Goal: Task Accomplishment & Management: Manage account settings

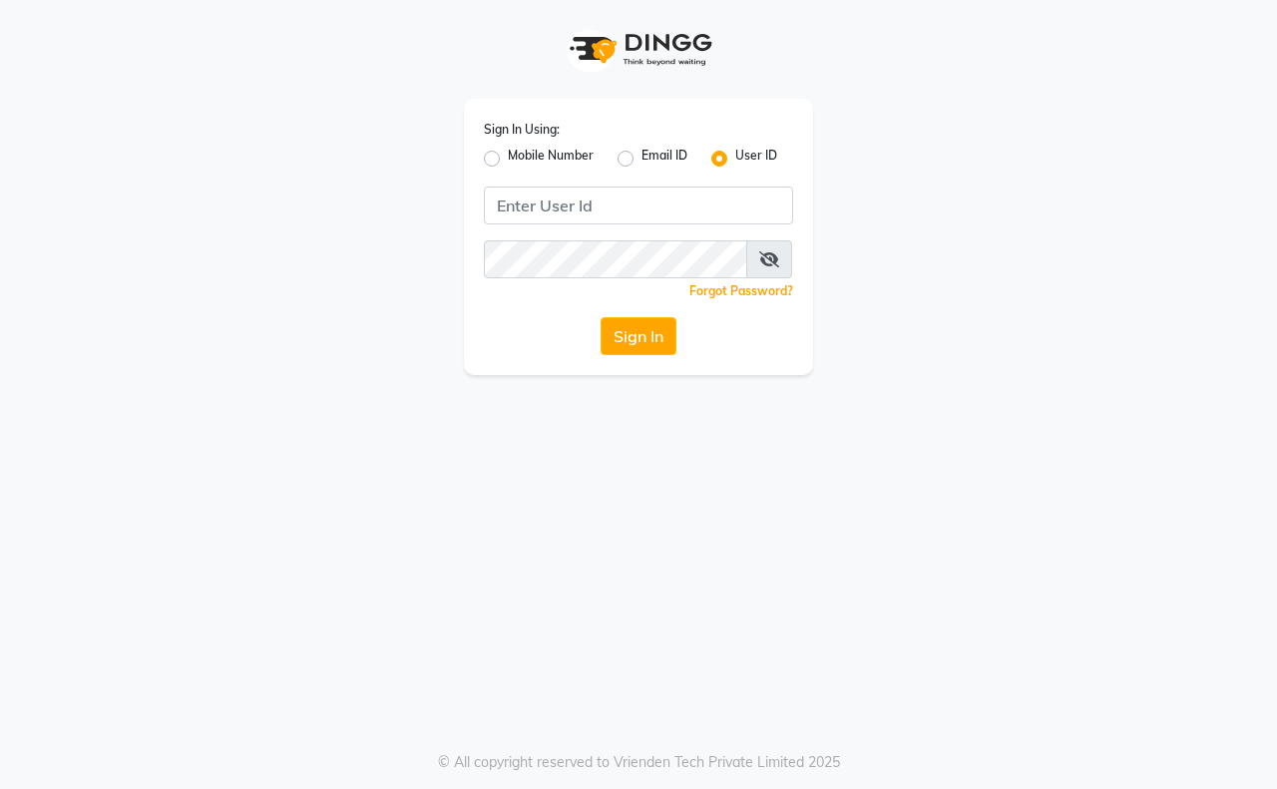
click at [546, 152] on label "Mobile Number" at bounding box center [551, 159] width 86 height 24
click at [521, 152] on input "Mobile Number" at bounding box center [514, 153] width 13 height 13
radio input "true"
radio input "false"
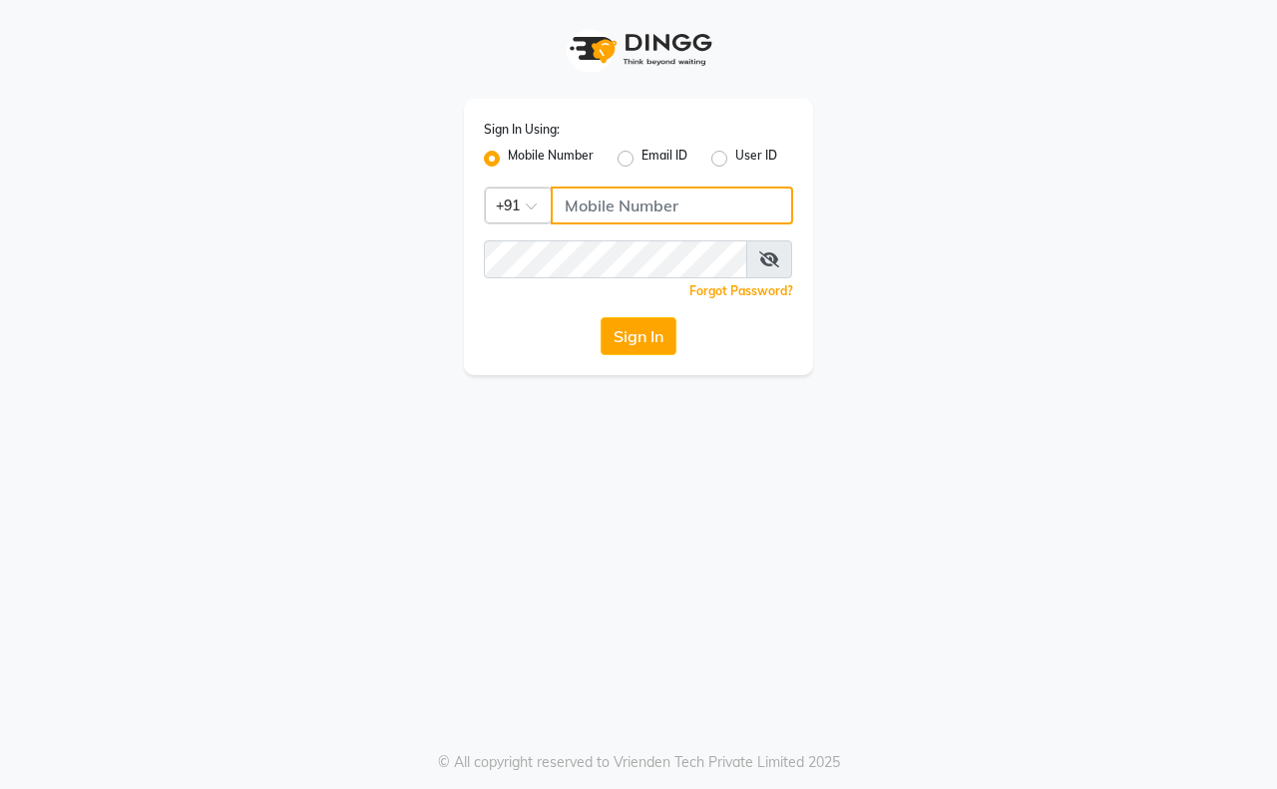
click at [581, 206] on input "Username" at bounding box center [672, 206] width 242 height 38
type input "9326379580"
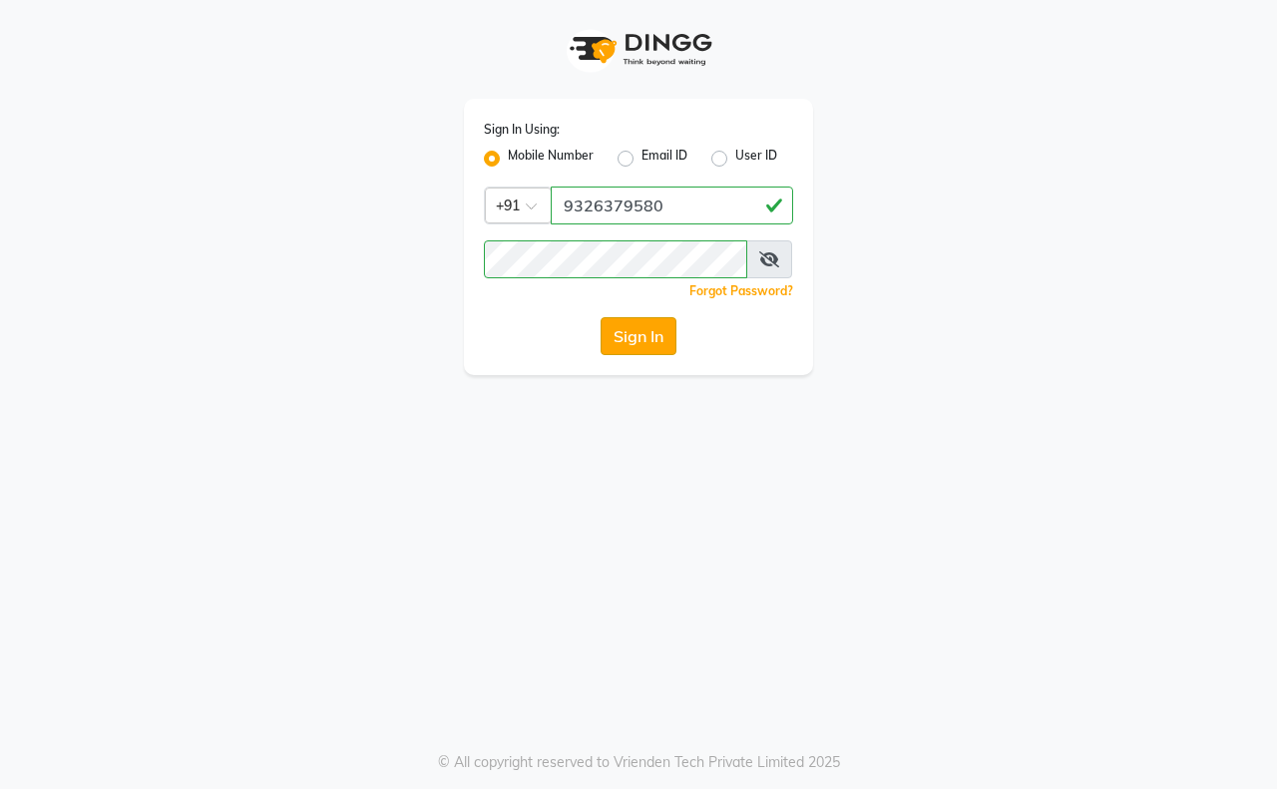
click at [641, 325] on button "Sign In" at bounding box center [639, 336] width 76 height 38
